Goal: Transaction & Acquisition: Purchase product/service

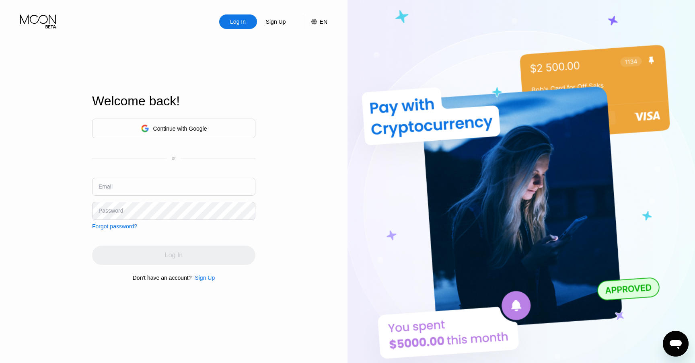
click at [194, 118] on div "Welcome back!" at bounding box center [173, 106] width 163 height 25
click at [194, 126] on div "Continue with Google" at bounding box center [180, 129] width 54 height 6
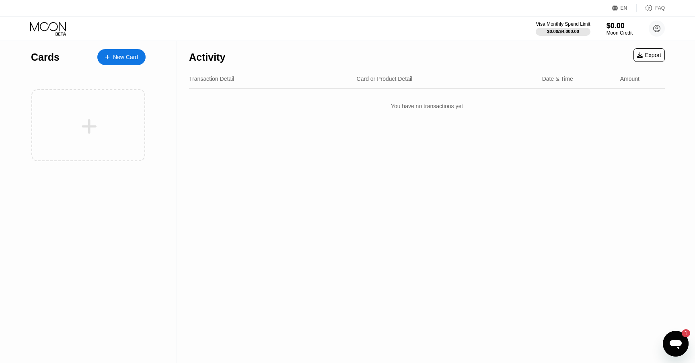
click at [132, 56] on div "New Card" at bounding box center [125, 57] width 25 height 7
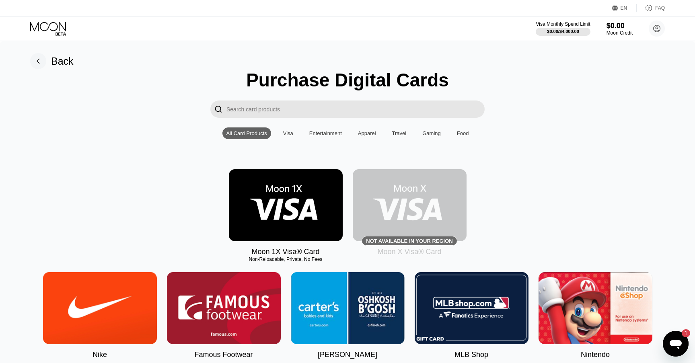
click at [323, 208] on img at bounding box center [286, 205] width 114 height 72
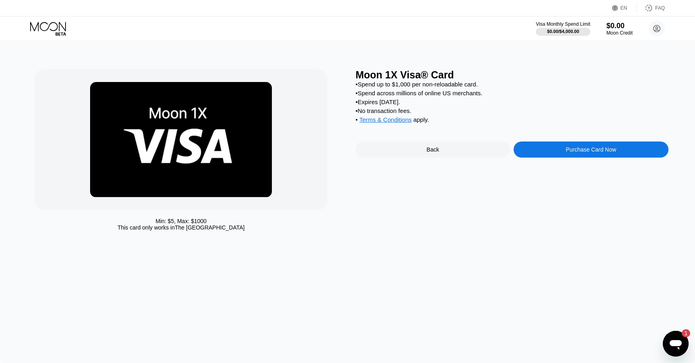
click at [177, 227] on div "This card only works in The United States" at bounding box center [181, 228] width 127 height 6
click at [564, 150] on div "Purchase Card Now" at bounding box center [591, 150] width 155 height 16
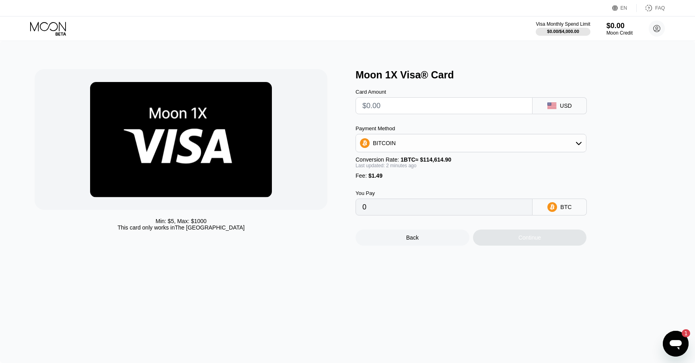
click at [533, 149] on div "BITCOIN" at bounding box center [471, 143] width 230 height 16
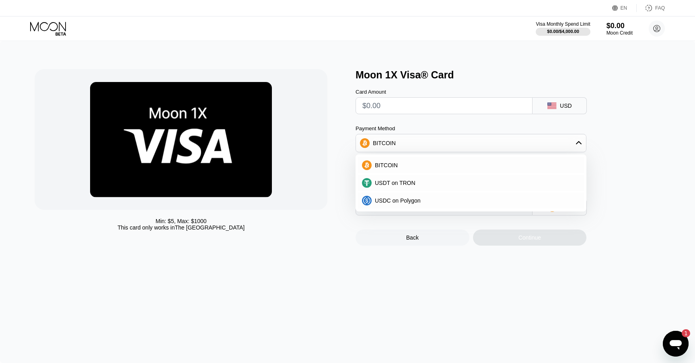
click at [504, 155] on div "BITCOIN USDT on TRON USDC on Polygon" at bounding box center [471, 183] width 231 height 57
click at [490, 118] on div "Card Amount USD Payment Method BITCOIN BITCOIN USDT on TRON USDC on Polygon Con…" at bounding box center [485, 148] width 258 height 135
click at [489, 141] on div "BITCOIN" at bounding box center [471, 143] width 230 height 16
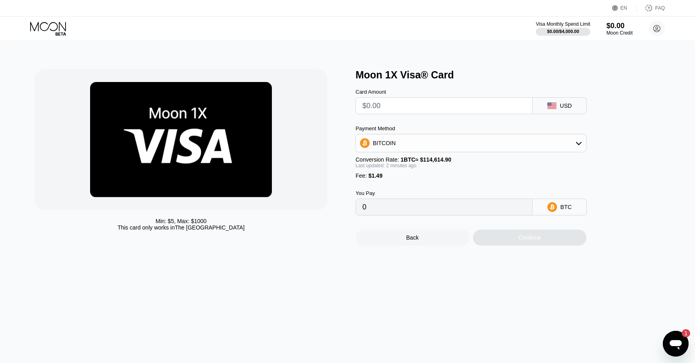
click at [392, 204] on input "0" at bounding box center [444, 207] width 163 height 16
click at [456, 113] on input "text" at bounding box center [444, 106] width 163 height 16
type input "$7"
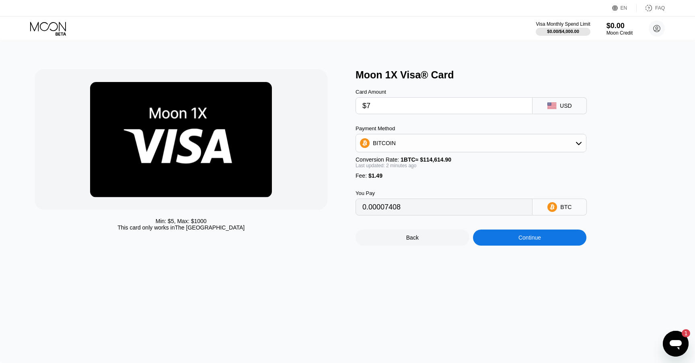
type input "0.00007408"
type input "$70"
type input "0.00062375"
type input "$70"
drag, startPoint x: 386, startPoint y: 110, endPoint x: 321, endPoint y: 110, distance: 64.4
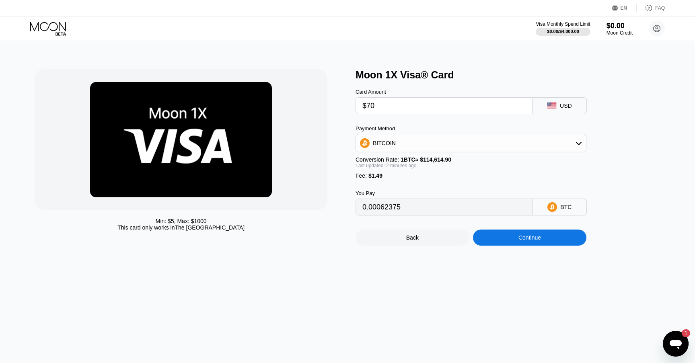
click at [321, 110] on div "Min: $ 5 , Max: $ 1000 This card only works in The United States Moon 1X Visa® …" at bounding box center [348, 157] width 626 height 177
type input "$6"
type input "0.00006535"
type input "$65"
type input "0.00058012"
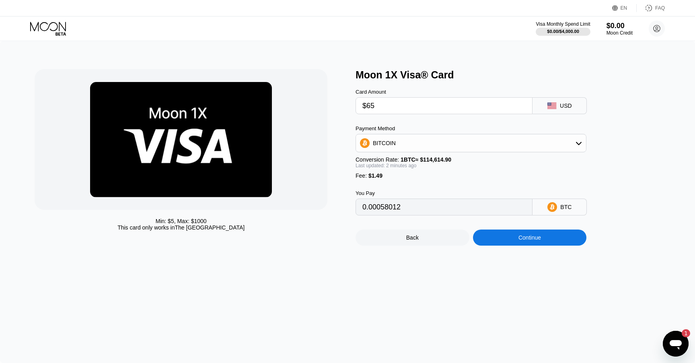
type input "$65"
click at [472, 42] on div "Min: $ 5 , Max: $ 1000 This card only works in The United States Moon 1X Visa® …" at bounding box center [347, 202] width 695 height 322
click at [518, 239] on div "Continue" at bounding box center [530, 238] width 114 height 16
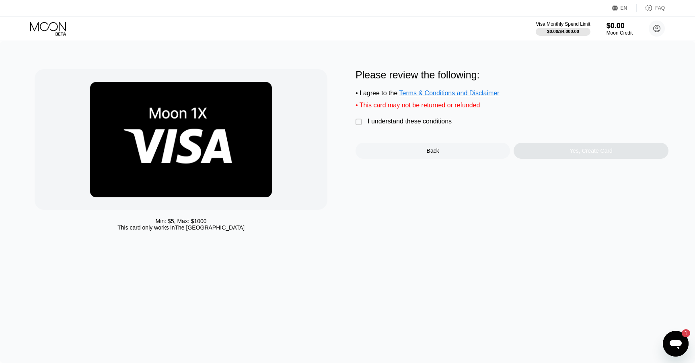
click at [409, 129] on div "Please review the following: • I agree to the Terms & Conditions and Disclaimer…" at bounding box center [512, 114] width 313 height 90
click at [409, 122] on div "I understand these conditions" at bounding box center [410, 121] width 84 height 7
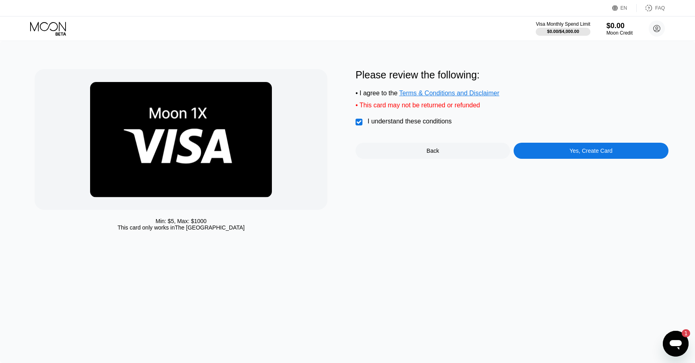
click at [563, 165] on div "Please review the following: • I agree to the Terms & Conditions and Disclaimer…" at bounding box center [512, 152] width 313 height 166
click at [563, 159] on div "Yes, Create Card" at bounding box center [591, 151] width 155 height 16
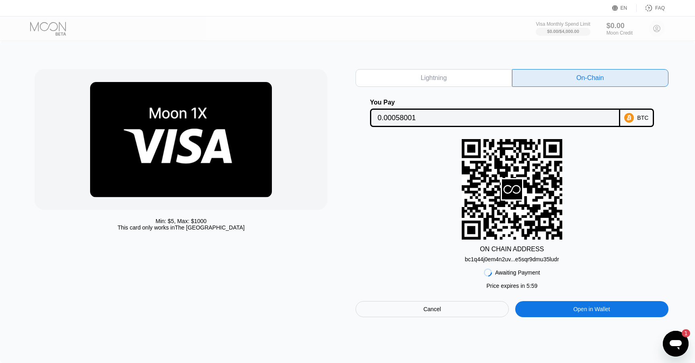
click at [576, 119] on input "0.00058001" at bounding box center [495, 118] width 235 height 16
click at [519, 258] on div "bc1q44j0em4n2uv...e5sqr9dmu35ludr" at bounding box center [512, 259] width 94 height 6
click at [674, 351] on icon "Open messaging window, 1 unread message" at bounding box center [676, 344] width 14 height 14
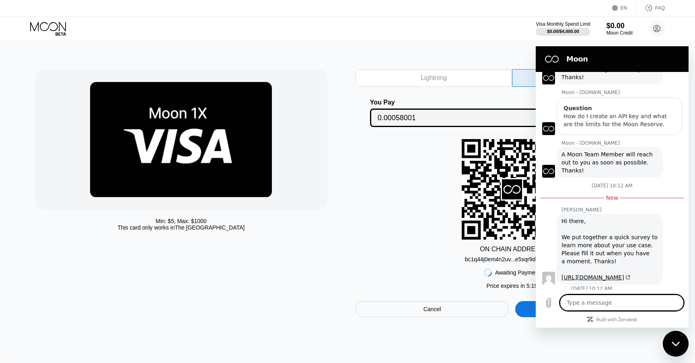
scroll to position [70, 0]
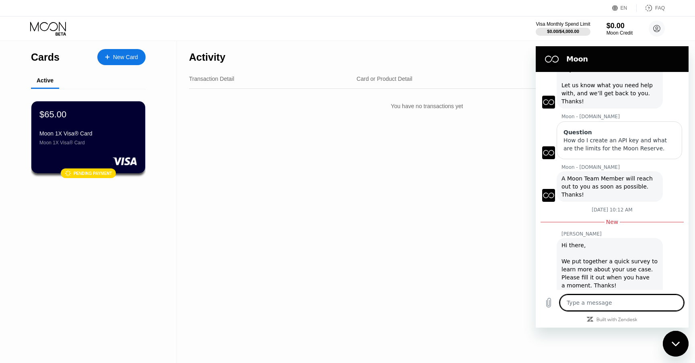
scroll to position [70, 0]
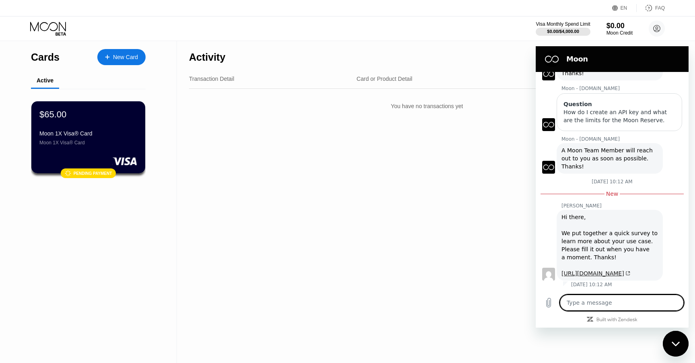
click at [623, 270] on link "https://blocksurvey.io/partner-onboarding-reseller-api-67kTK1tcQvK7USIxDCkrYg" at bounding box center [596, 273] width 69 height 6
click at [460, 239] on div "Activity Export Transaction Detail Card or Product Detail Date & Time Amount Yo…" at bounding box center [427, 202] width 500 height 322
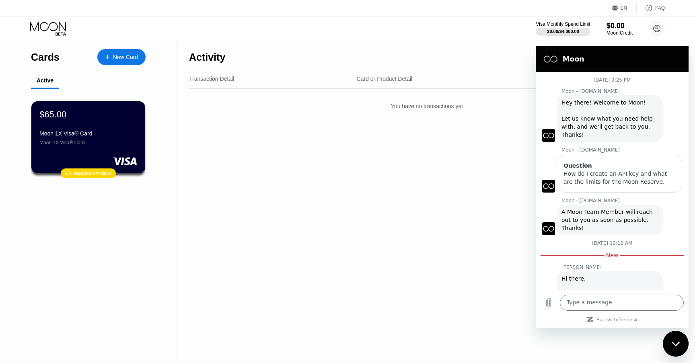
scroll to position [70, 0]
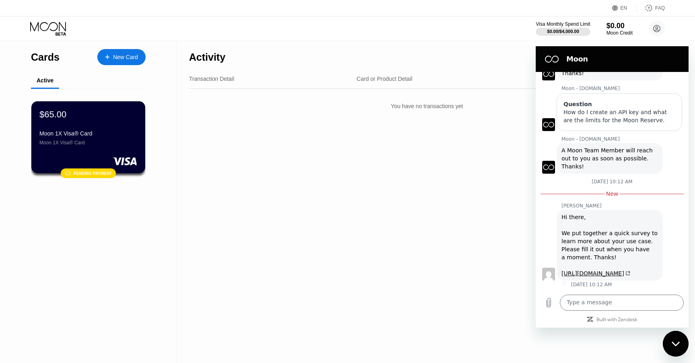
click at [679, 347] on icon "Close messaging window" at bounding box center [676, 344] width 8 height 5
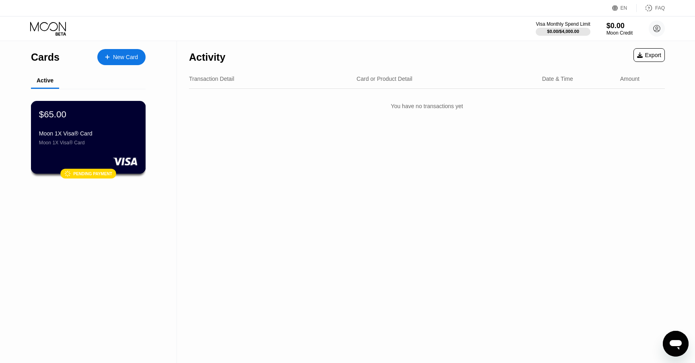
click at [116, 121] on div "$65.00 Moon 1X Visa® Card Moon 1X Visa® Card" at bounding box center [88, 127] width 99 height 37
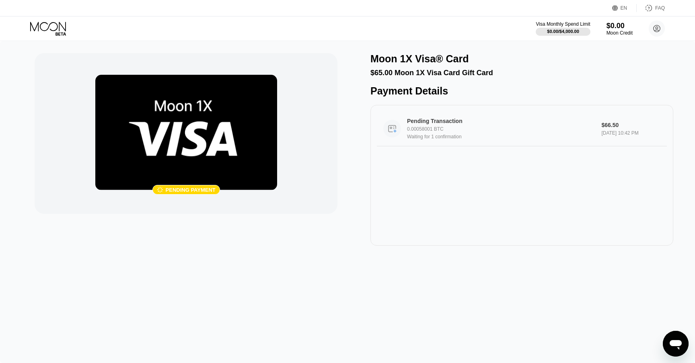
click at [428, 130] on div "0.00058001 BTC" at bounding box center [502, 129] width 191 height 6
click at [53, 29] on icon at bounding box center [48, 29] width 37 height 14
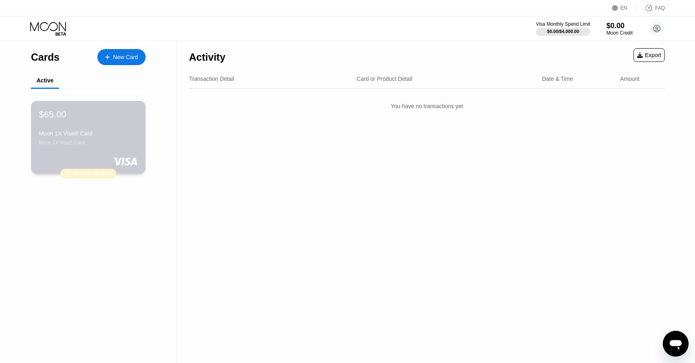
click at [88, 130] on div "$65.00 Moon 1X Visa® Card Moon 1X Visa® Card" at bounding box center [88, 127] width 99 height 37
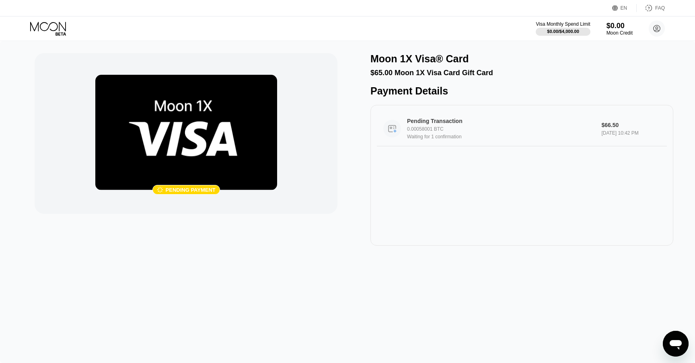
click at [454, 121] on div "Pending Transaction" at bounding box center [495, 121] width 177 height 6
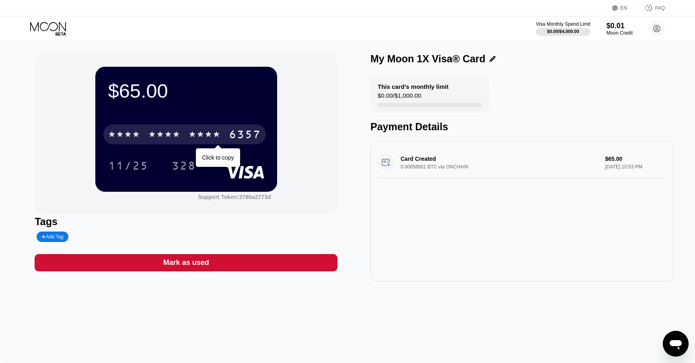
click at [208, 126] on div "* * * * * * * * * * * * 6357" at bounding box center [184, 134] width 163 height 20
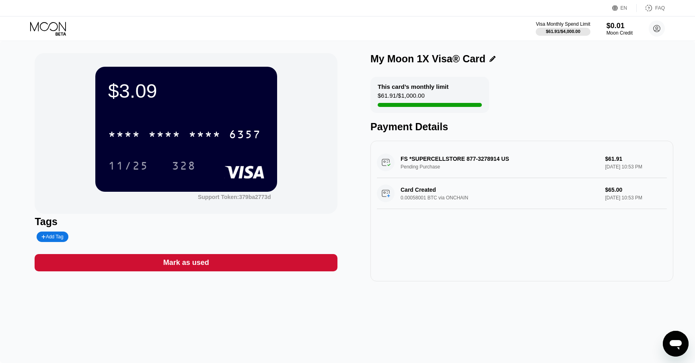
click at [62, 20] on div "Visa Monthly Spend Limit $61.91 / $4,000.00 $0.01 Moon Credit V. [EMAIL_ADDRESS…" at bounding box center [347, 29] width 695 height 24
click at [54, 25] on icon at bounding box center [48, 29] width 37 height 14
